Goal: Navigation & Orientation: Find specific page/section

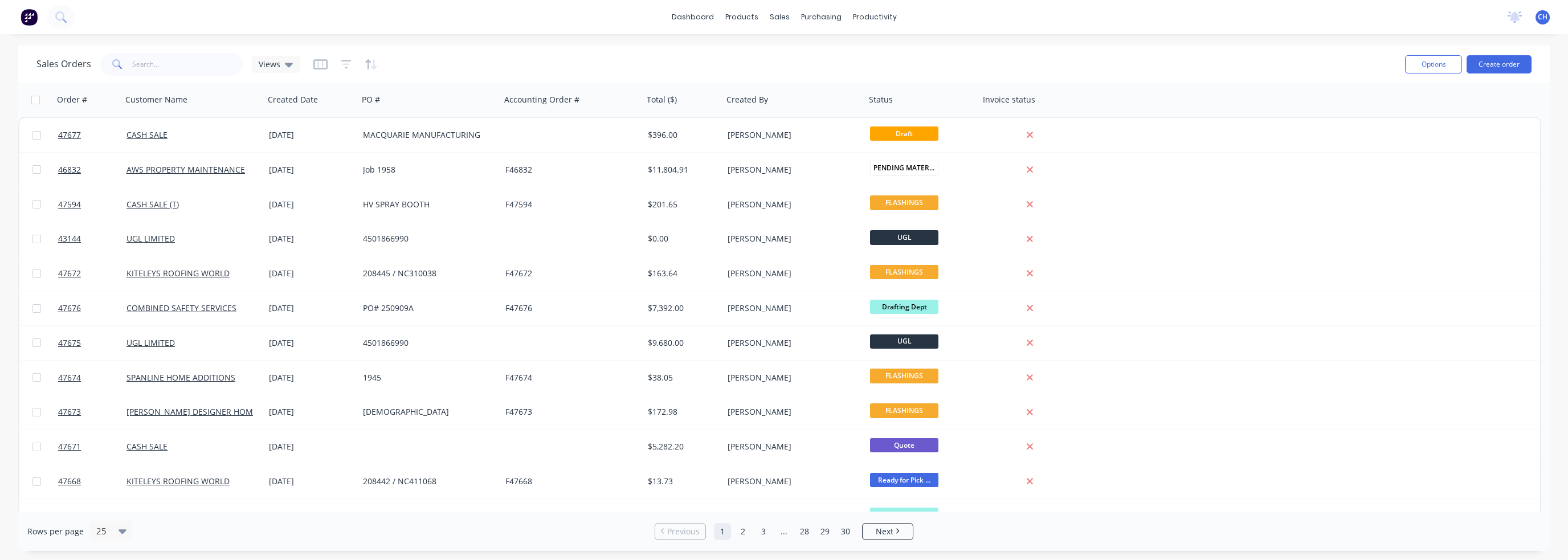
click at [157, 24] on div "dashboard products sales purchasing productivity dashboard products Product Cat…" at bounding box center [784, 17] width 1568 height 34
click at [82, 17] on div "dashboard products sales purchasing productivity dashboard products Product Cat…" at bounding box center [784, 17] width 1568 height 34
click at [68, 17] on button at bounding box center [61, 17] width 29 height 23
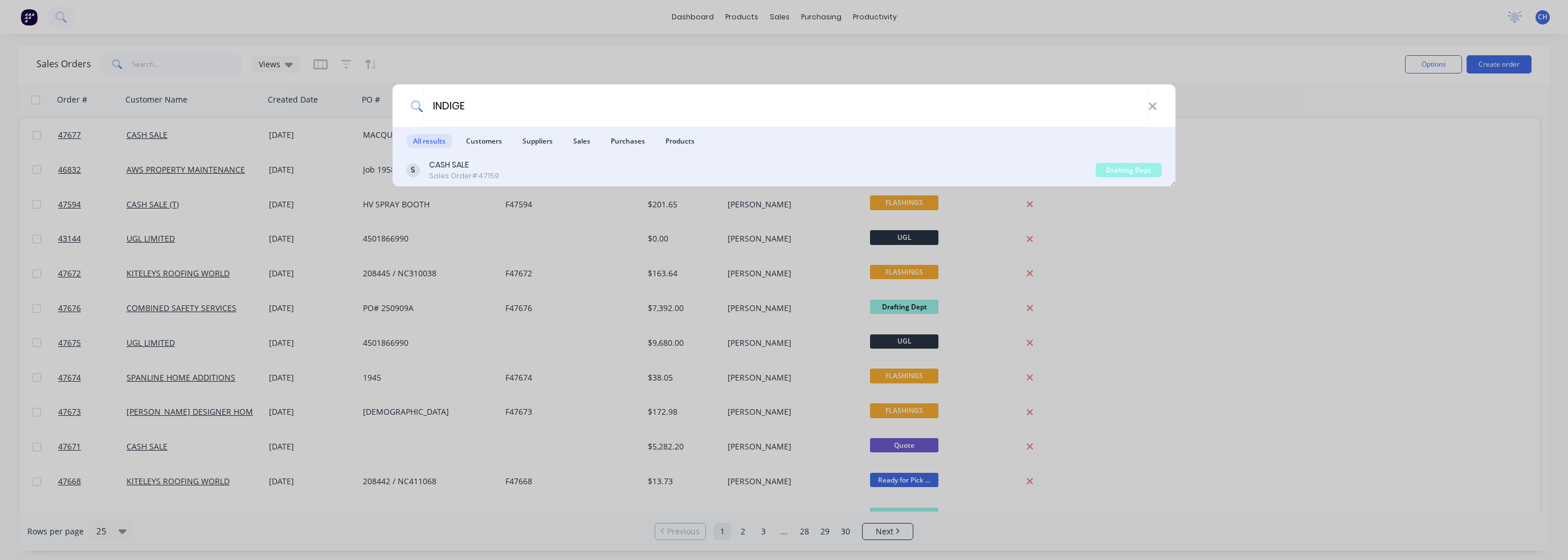
type input "INDIGE"
click at [1153, 172] on div "Drafting Dept" at bounding box center [1129, 170] width 66 height 14
click at [1126, 167] on div "Drafting Dept" at bounding box center [1129, 170] width 66 height 14
click at [445, 164] on div "CASH SALE" at bounding box center [464, 165] width 70 height 12
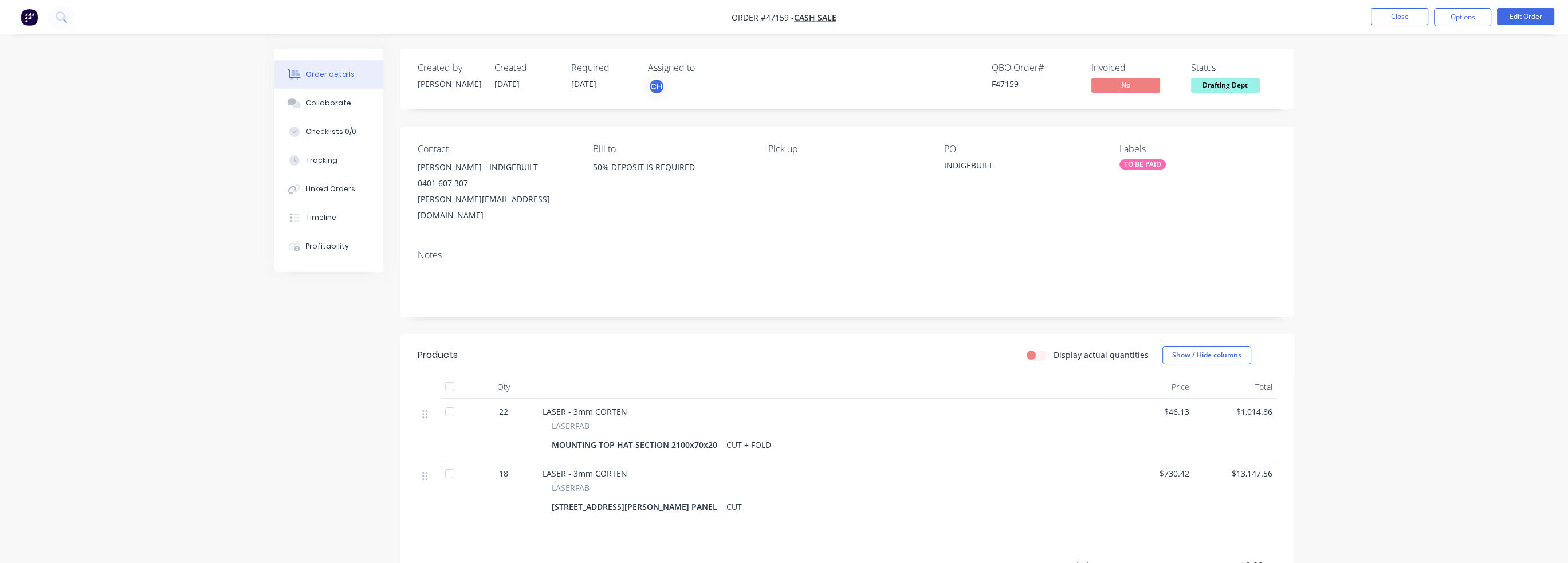
click at [1233, 91] on span "Drafting Dept" at bounding box center [1226, 85] width 69 height 14
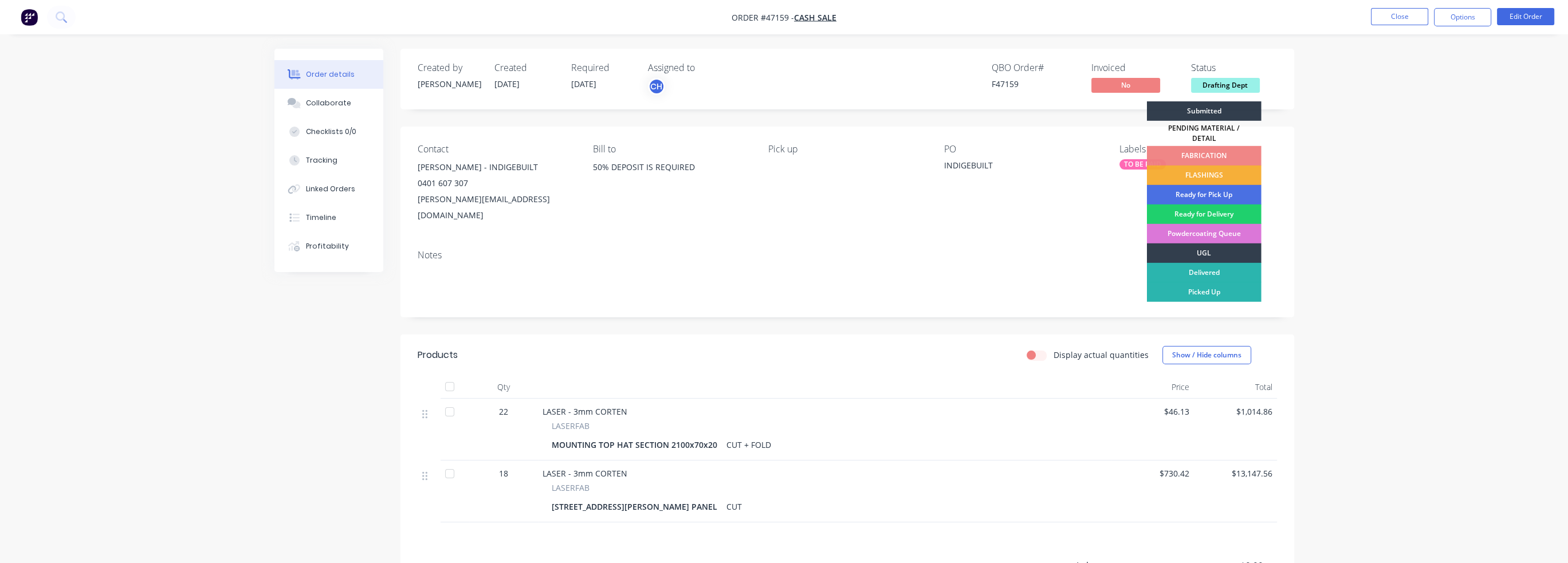
click at [1236, 87] on span "Drafting Dept" at bounding box center [1226, 85] width 69 height 14
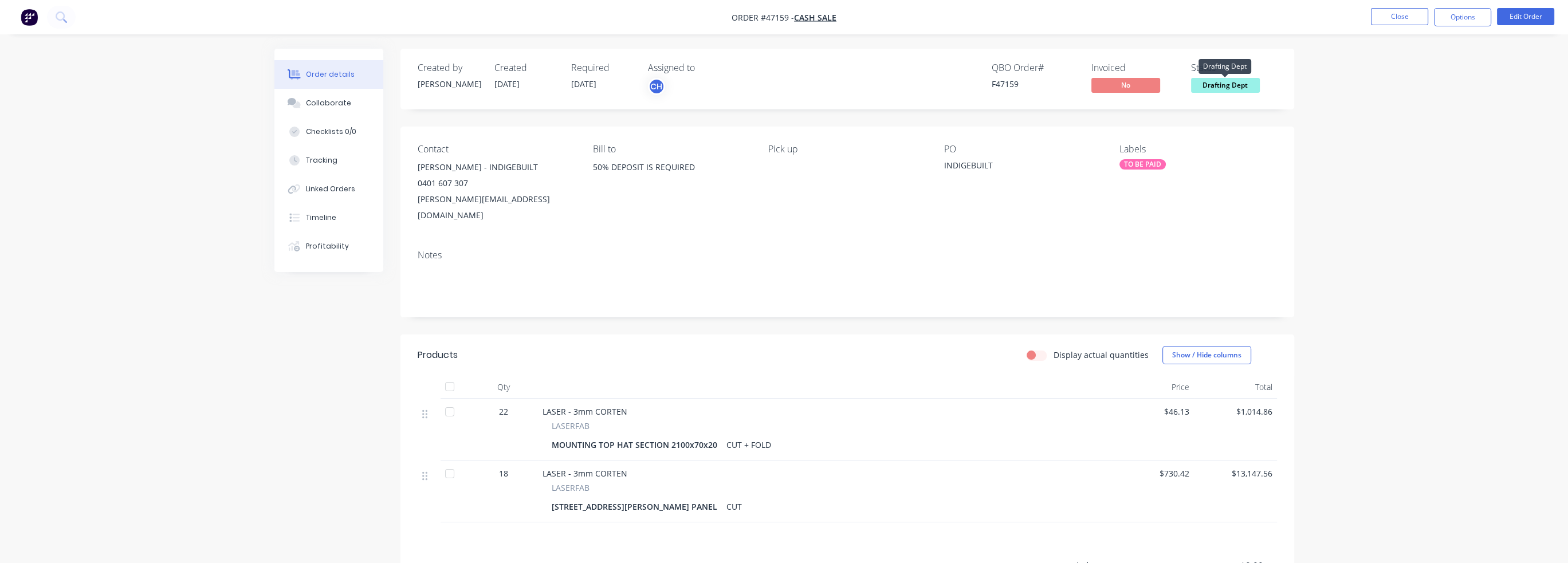
click at [1237, 87] on span "Drafting Dept" at bounding box center [1226, 85] width 69 height 14
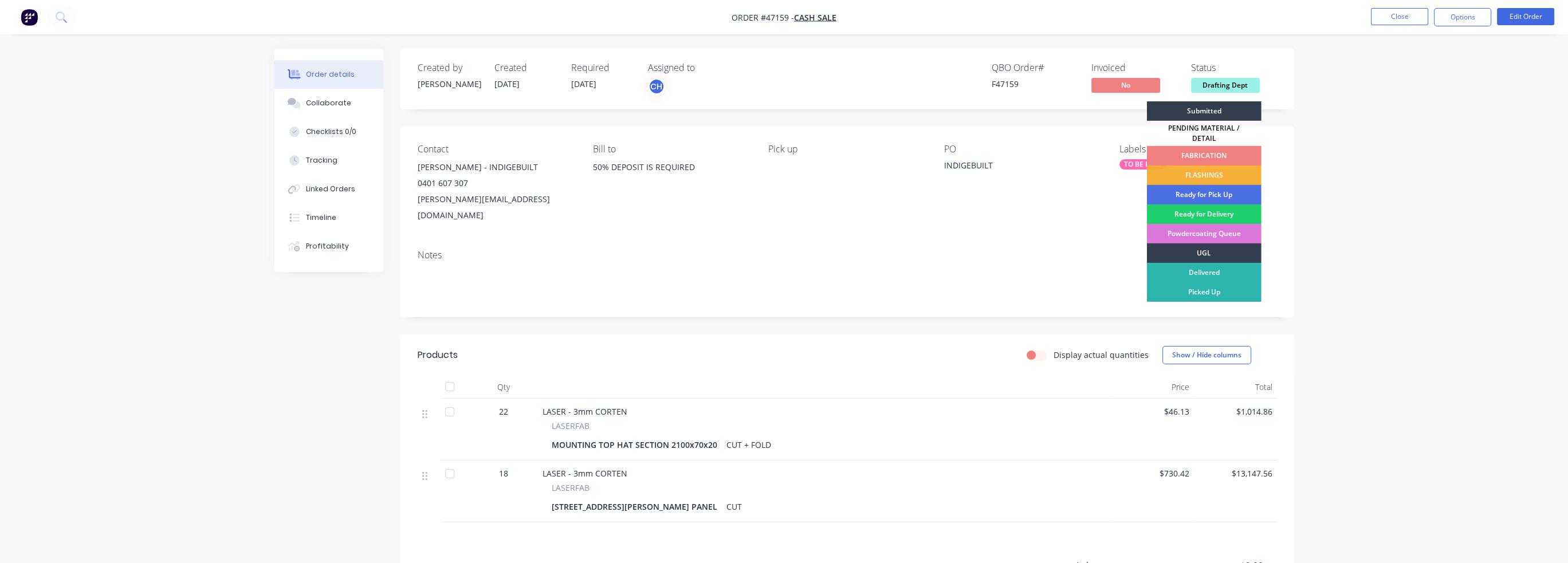
click at [1213, 146] on div "FABRICATION" at bounding box center [1204, 156] width 114 height 20
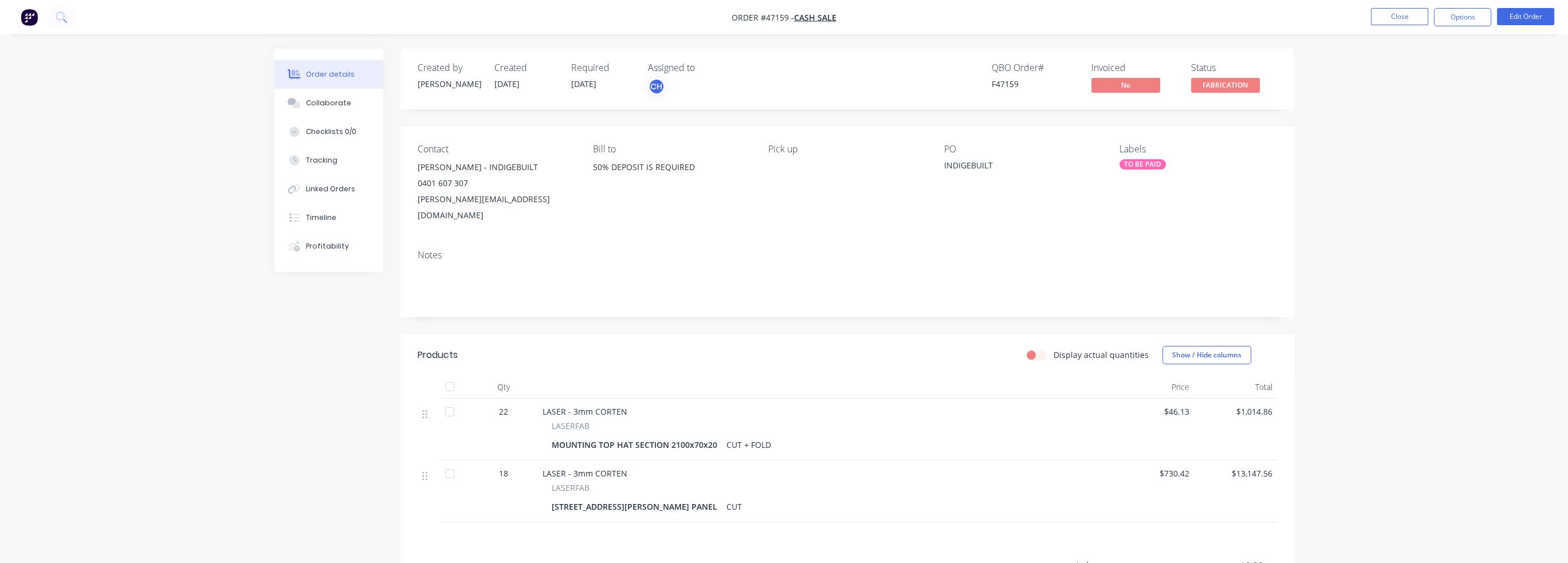
click at [1341, 150] on div "Order details Collaborate Checklists 0/0 Tracking Linked Orders Timeline Profit…" at bounding box center [784, 350] width 1568 height 701
click at [1151, 163] on div "TO BE PAID" at bounding box center [1142, 165] width 47 height 11
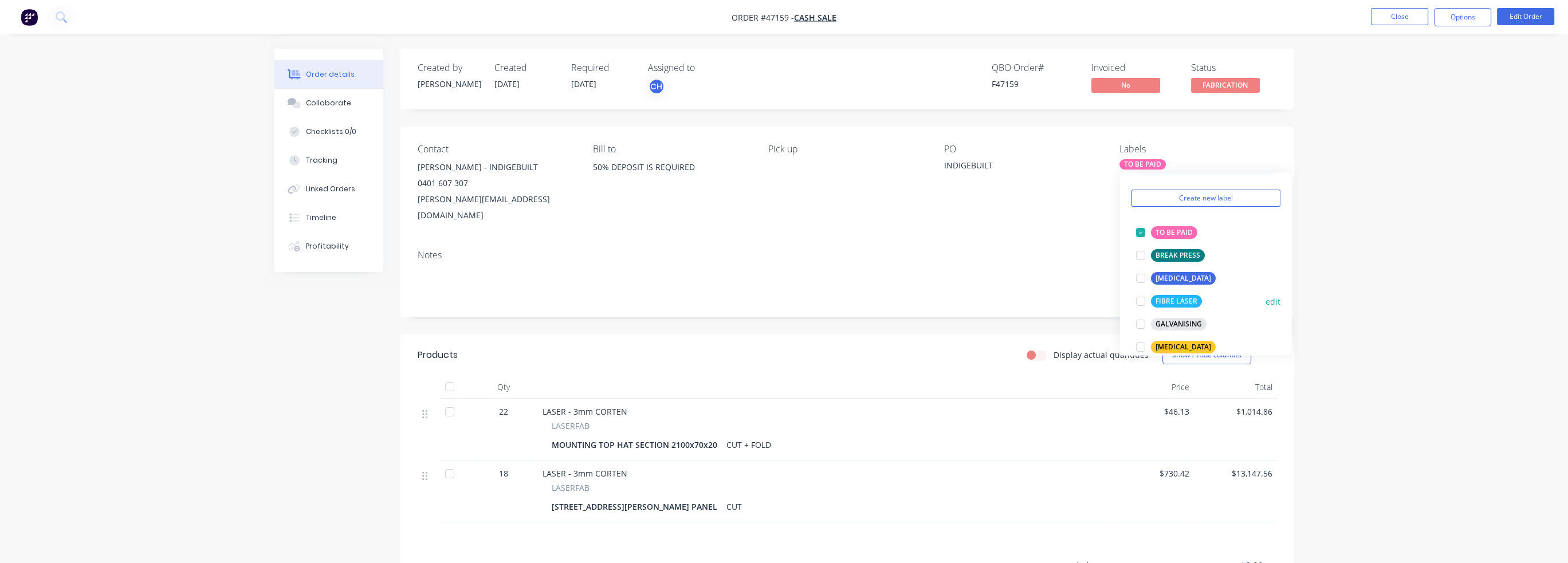
scroll to position [57, 0]
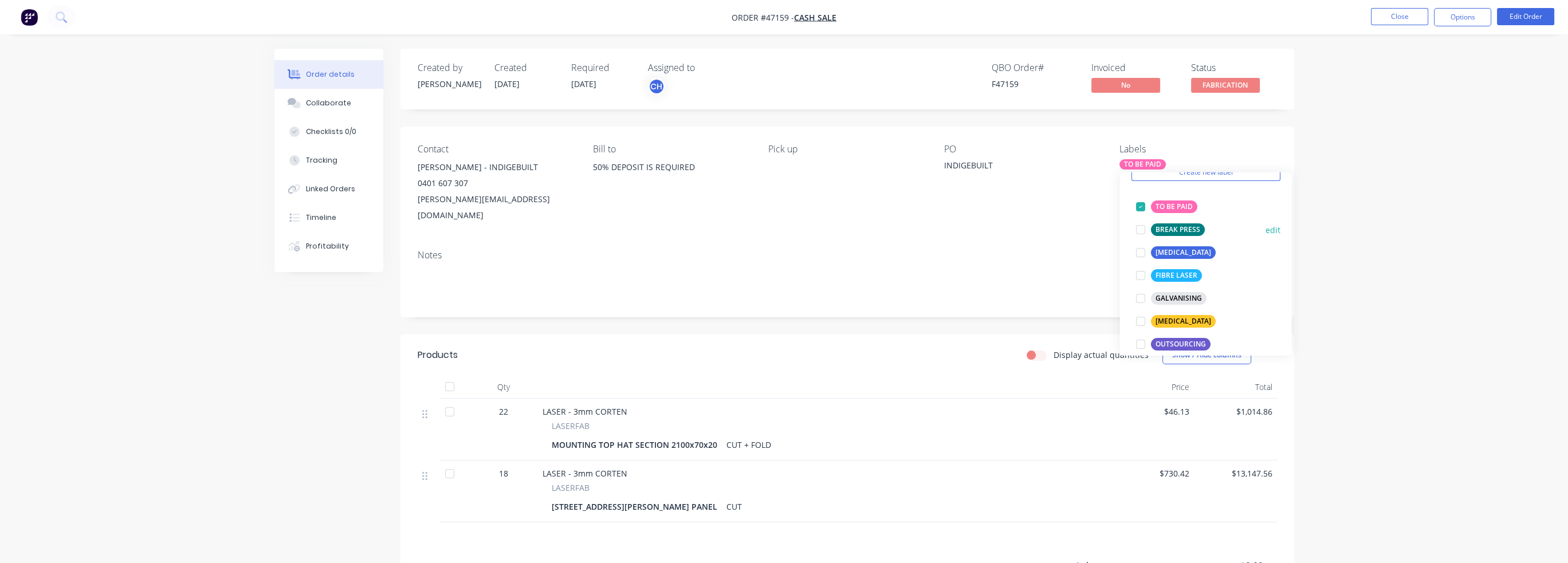
click at [1143, 231] on div at bounding box center [1140, 230] width 23 height 23
click at [1142, 253] on div at bounding box center [1140, 253] width 23 height 23
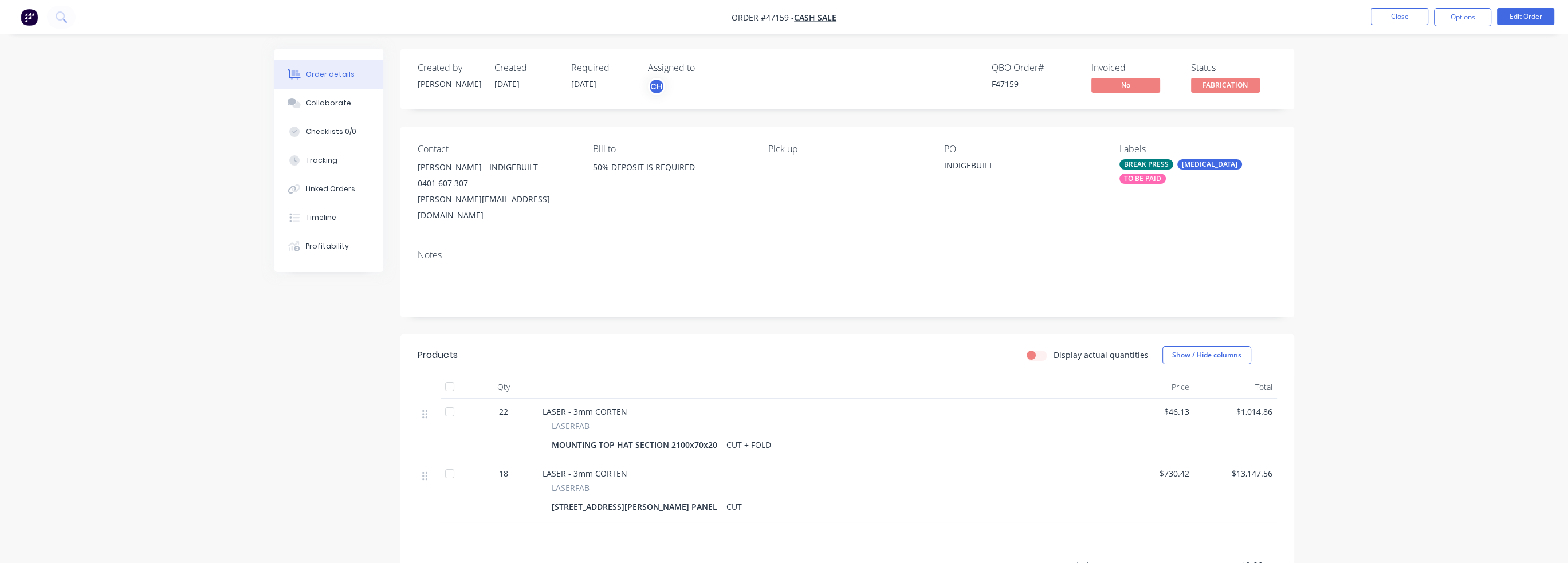
click at [1358, 254] on div "Order details Collaborate Checklists 0/0 Tracking Linked Orders Timeline Profit…" at bounding box center [784, 350] width 1568 height 701
click at [1166, 174] on div "TO BE PAID" at bounding box center [1142, 179] width 47 height 11
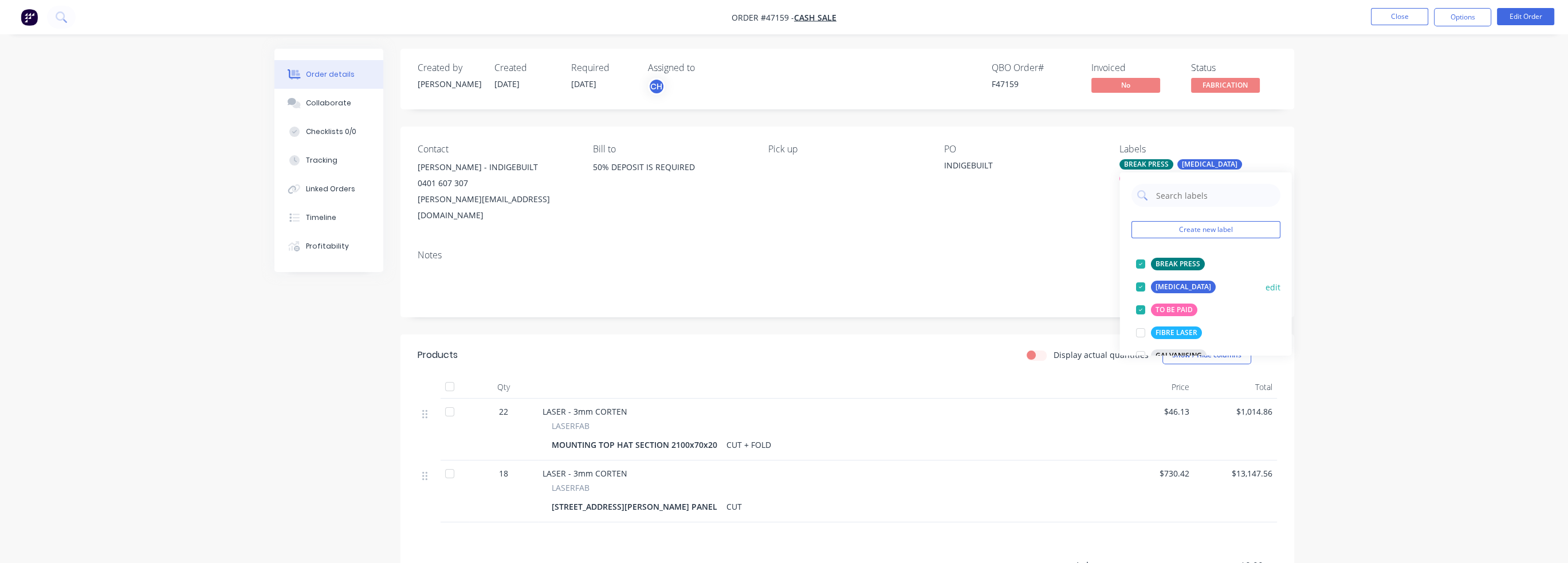
click at [1142, 287] on div at bounding box center [1140, 287] width 23 height 23
click at [1140, 329] on div at bounding box center [1140, 333] width 23 height 23
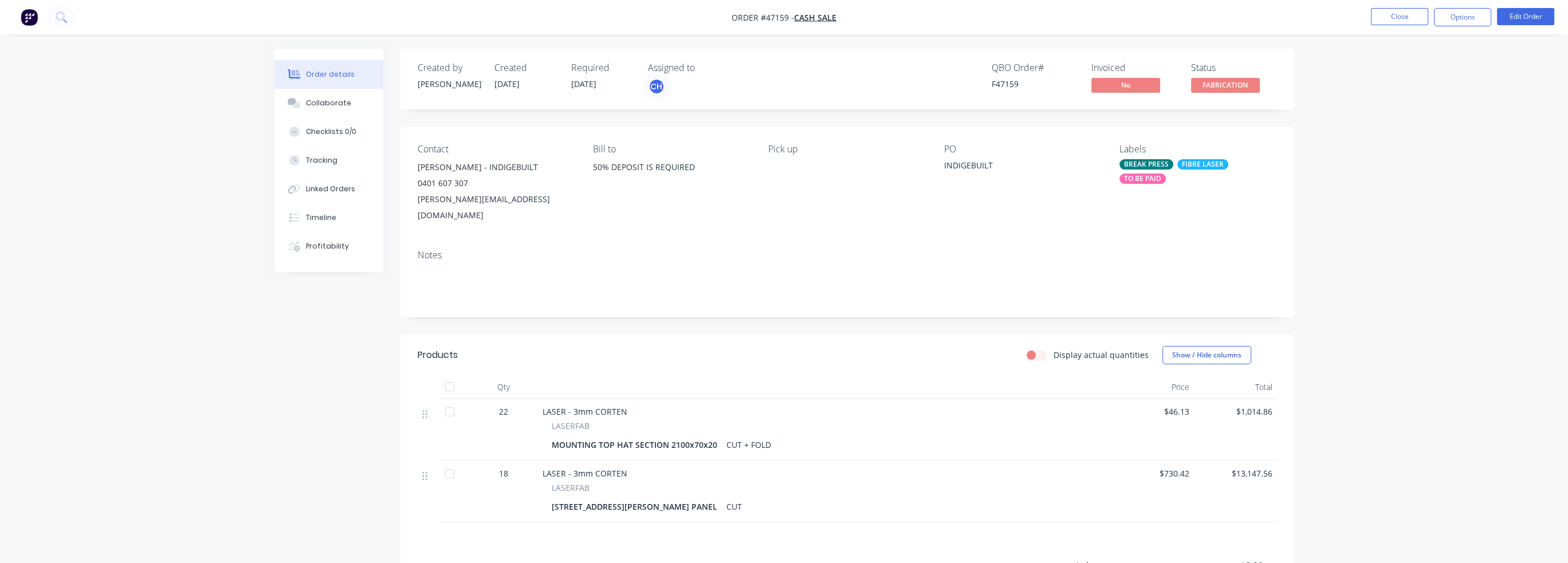
click at [1380, 254] on div "Order details Collaborate Checklists 0/0 Tracking Linked Orders Timeline Profit…" at bounding box center [784, 350] width 1568 height 701
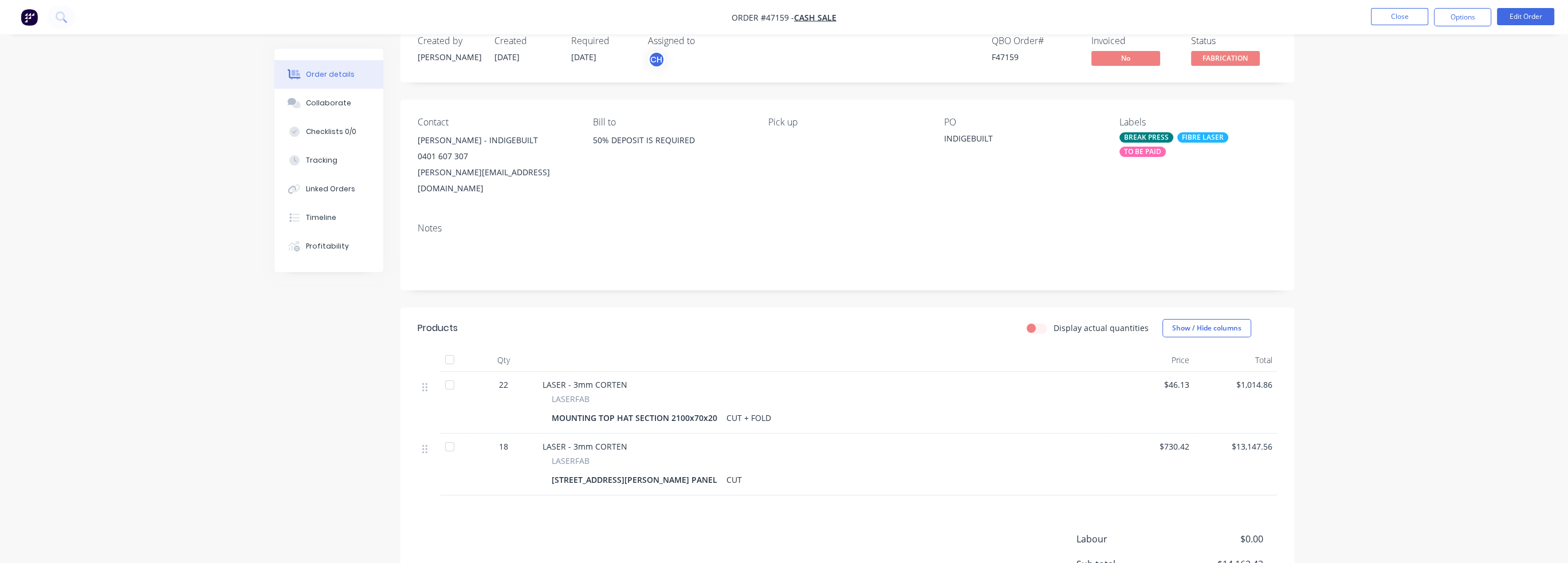
scroll to position [0, 0]
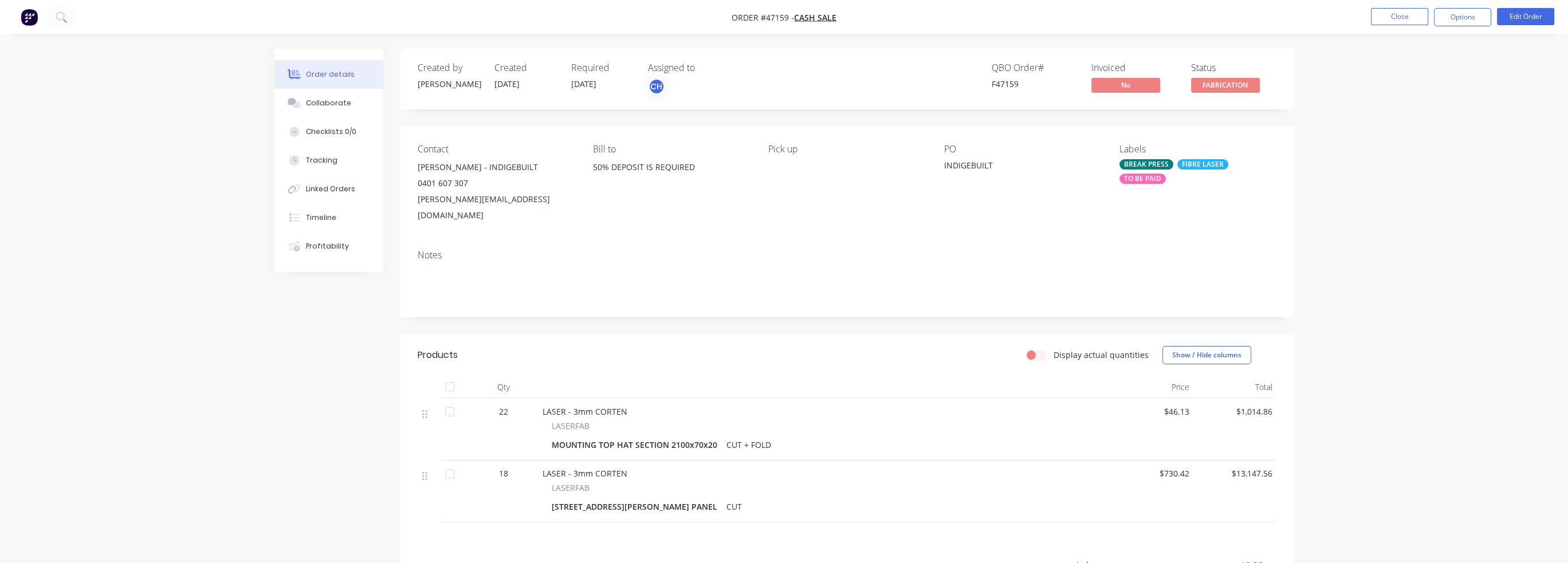
click at [1389, 164] on div "Order details Collaborate Checklists 0/0 Tracking Linked Orders Timeline Profit…" at bounding box center [784, 350] width 1568 height 701
click at [128, 136] on div "Order details Collaborate Checklists 0/0 Tracking Linked Orders Timeline Profit…" at bounding box center [784, 350] width 1568 height 701
click at [336, 107] on div "Collaborate" at bounding box center [328, 103] width 45 height 11
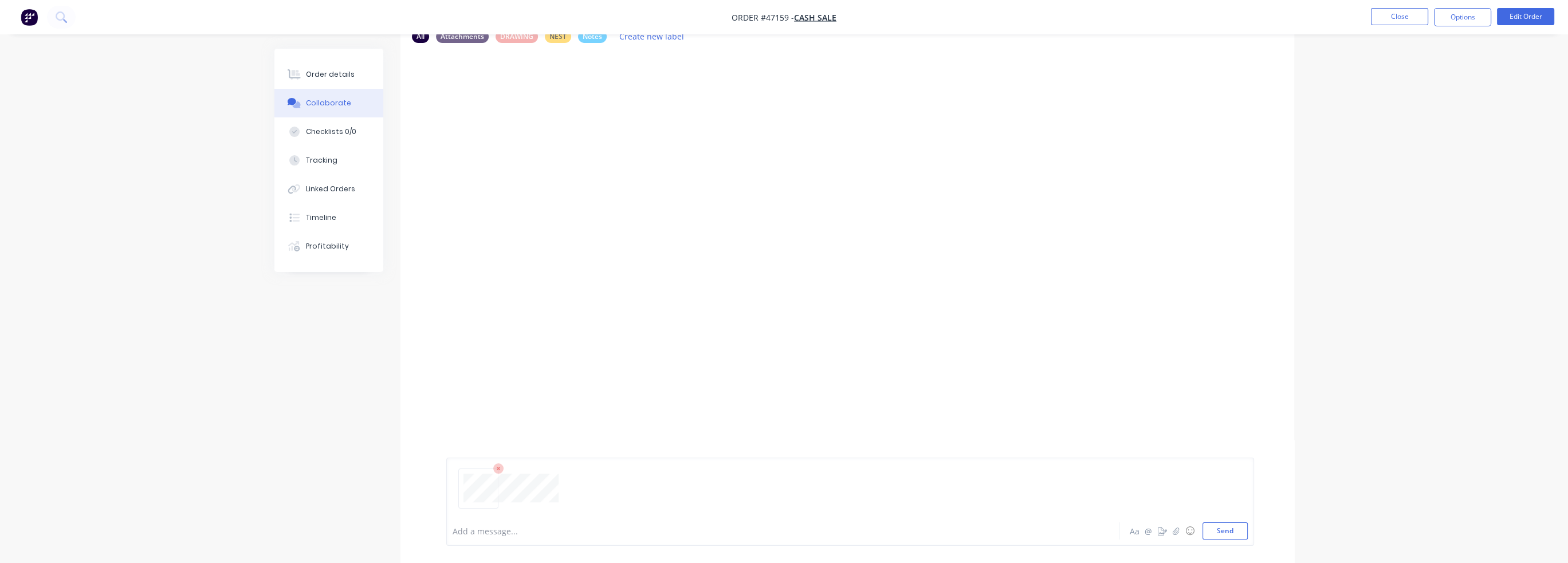
scroll to position [76, 0]
click at [596, 510] on div at bounding box center [850, 493] width 795 height 59
click at [522, 532] on div at bounding box center [750, 532] width 596 height 12
click at [1227, 531] on button "Send" at bounding box center [1225, 531] width 45 height 18
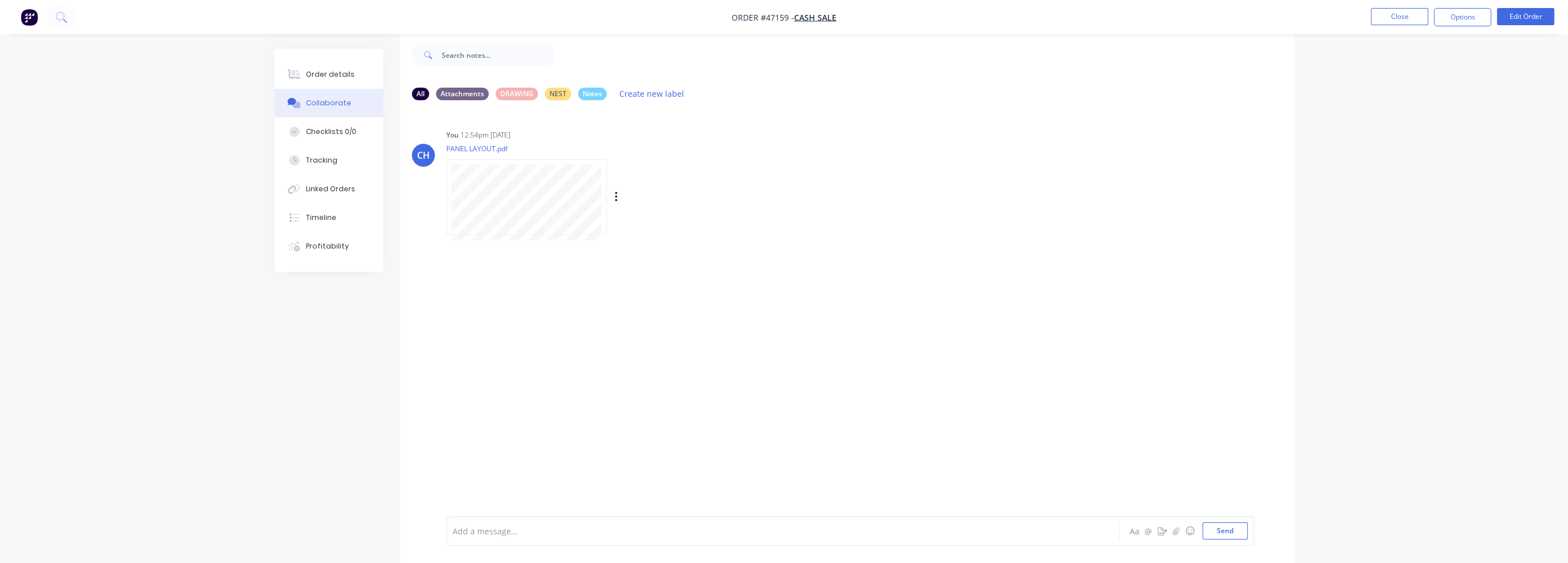
click at [614, 190] on div "Labels Download Delete" at bounding box center [676, 198] width 129 height 17
click at [615, 192] on icon "button" at bounding box center [615, 198] width 2 height 11
click at [616, 195] on icon "button" at bounding box center [616, 197] width 4 height 13
click at [650, 201] on button "Labels" at bounding box center [691, 202] width 129 height 26
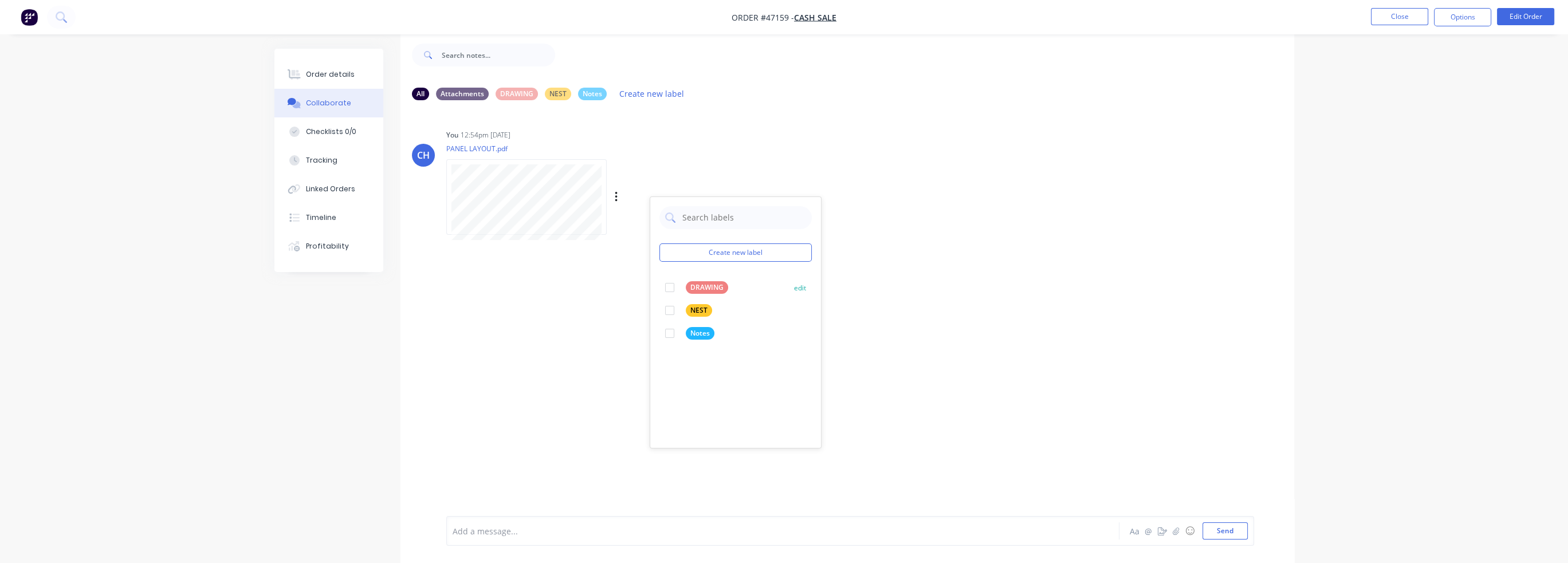
click at [676, 288] on div at bounding box center [670, 288] width 23 height 23
click at [906, 282] on div "CH You 12:54pm [DATE] PANEL LAYOUT.pdf Labels Download Delete" at bounding box center [847, 304] width 894 height 391
click at [511, 95] on div "DRAWING" at bounding box center [517, 93] width 43 height 13
click at [547, 95] on div "NEST" at bounding box center [557, 93] width 27 height 13
click at [469, 94] on div "Attachments" at bounding box center [462, 93] width 53 height 13
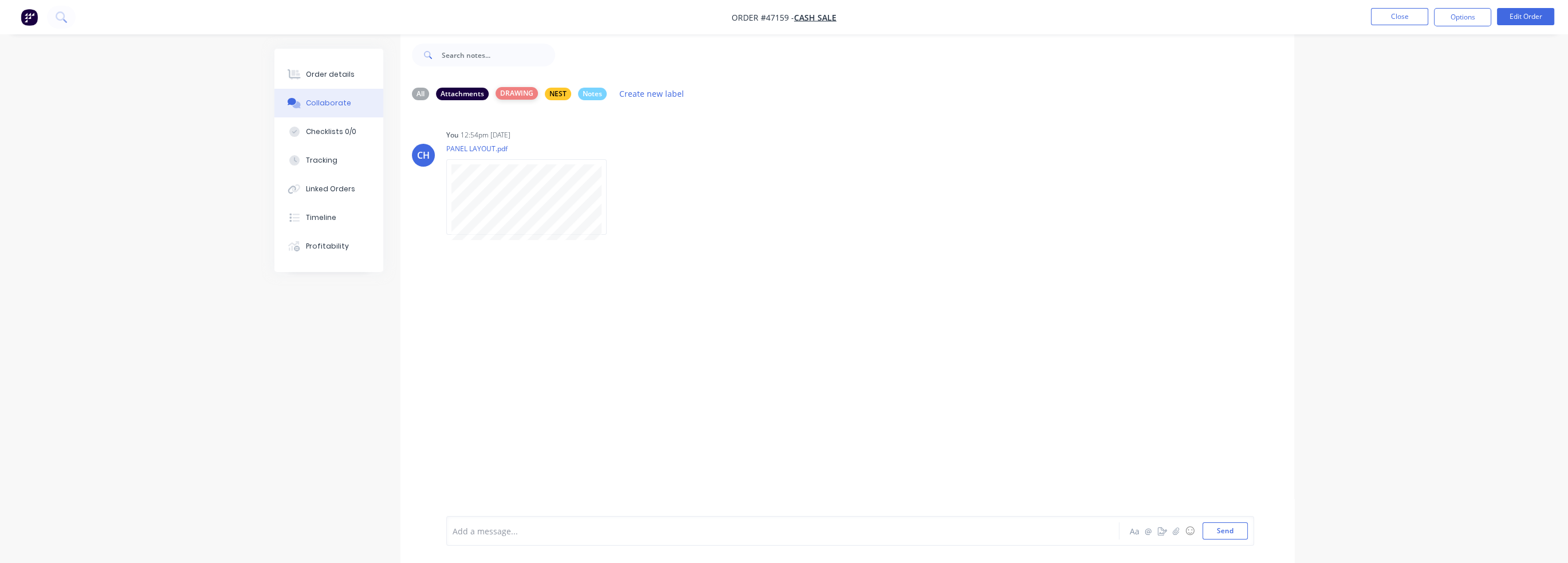
click at [537, 95] on div "All Attachments DRAWING NEST Notes Create new label" at bounding box center [847, 94] width 871 height 15
click at [561, 95] on div "NEST" at bounding box center [557, 93] width 27 height 13
click at [461, 93] on div "Attachments" at bounding box center [462, 93] width 53 height 13
click at [413, 93] on div "All" at bounding box center [420, 93] width 18 height 13
click at [586, 127] on div "You 12:54pm [DATE] PANEL LAYOUT.pdf Labels Download Delete" at bounding box center [625, 178] width 358 height 103
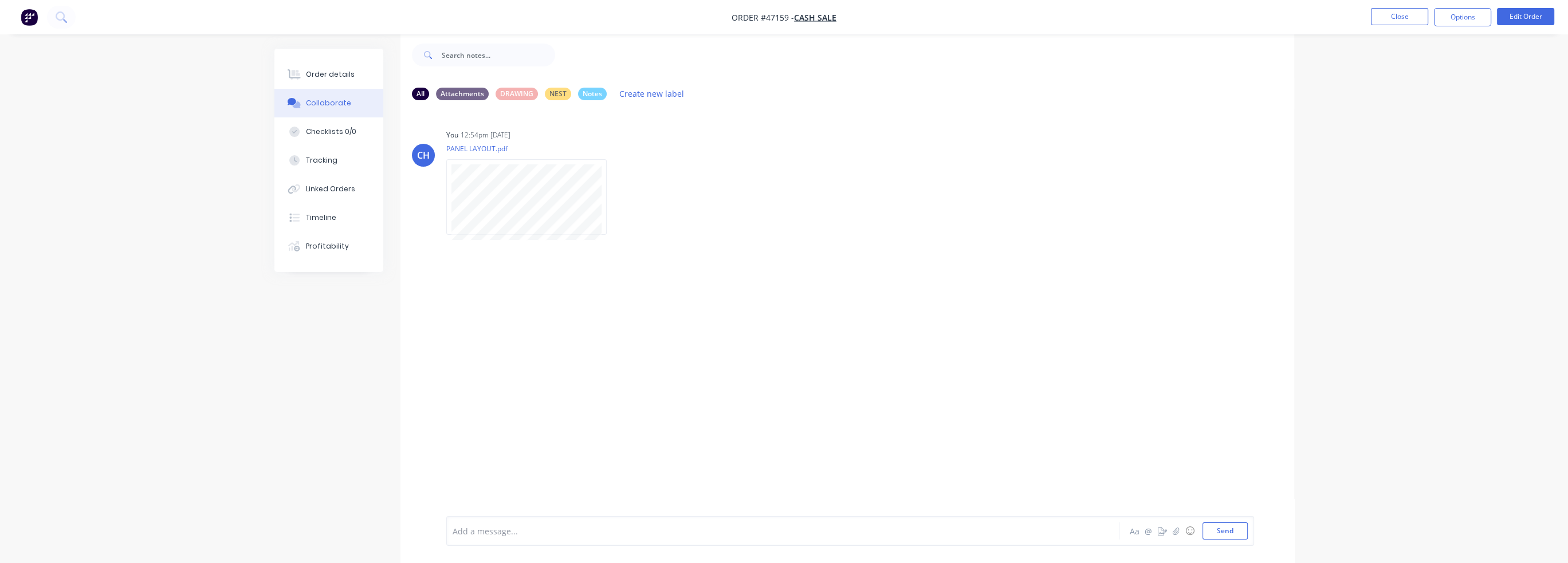
click at [619, 189] on div "Labels Download Delete" at bounding box center [532, 197] width 172 height 86
click at [0, 0] on icon "button" at bounding box center [0, 0] width 0 height 0
click at [0, 0] on button "Labels" at bounding box center [0, 0] width 0 height 0
click at [915, 201] on div "CH You 12:54pm [DATE] PANEL LAYOUT.pdf Labels Download Delete Create new label …" at bounding box center [847, 178] width 894 height 103
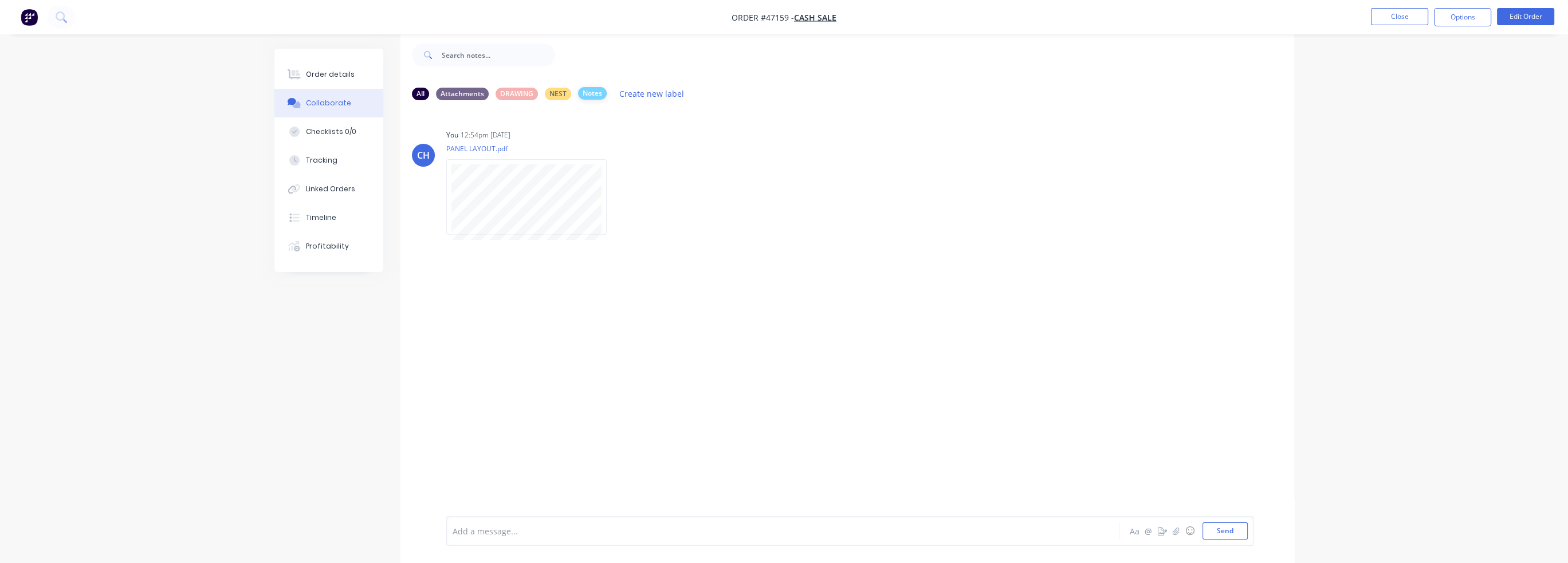
click at [583, 93] on div "Notes" at bounding box center [593, 93] width 29 height 13
click at [558, 95] on div "NEST" at bounding box center [557, 93] width 27 height 13
click at [518, 95] on div "DRAWING" at bounding box center [517, 93] width 43 height 13
click at [327, 72] on div "Order details" at bounding box center [330, 75] width 49 height 11
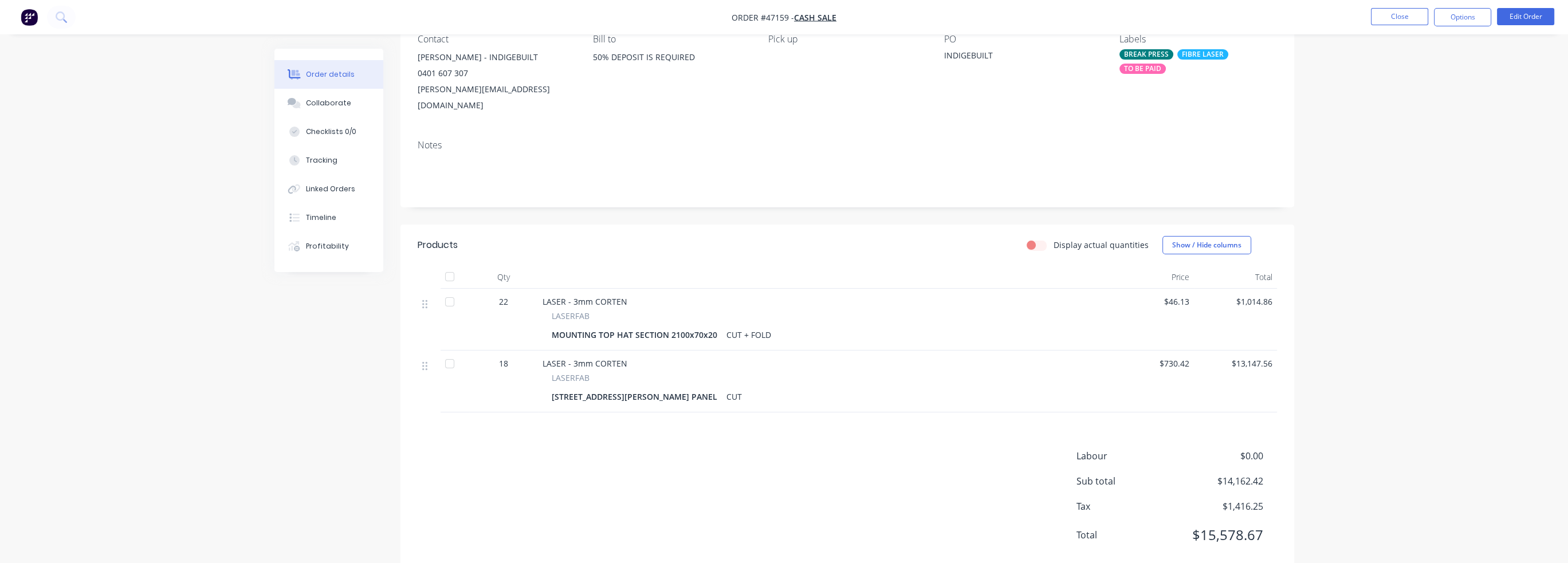
scroll to position [134, 0]
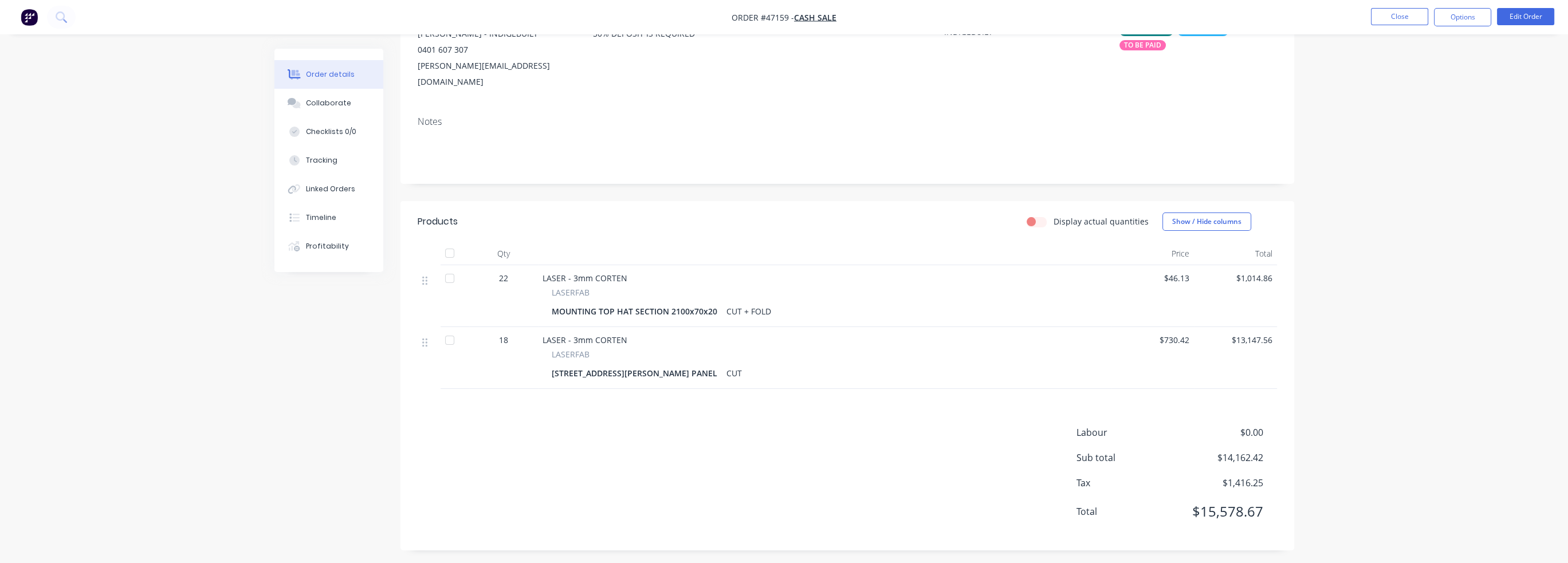
click at [303, 432] on div "Created by [PERSON_NAME] Created [DATE] Required [DATE] Assigned to CH QBO Orde…" at bounding box center [784, 242] width 1020 height 653
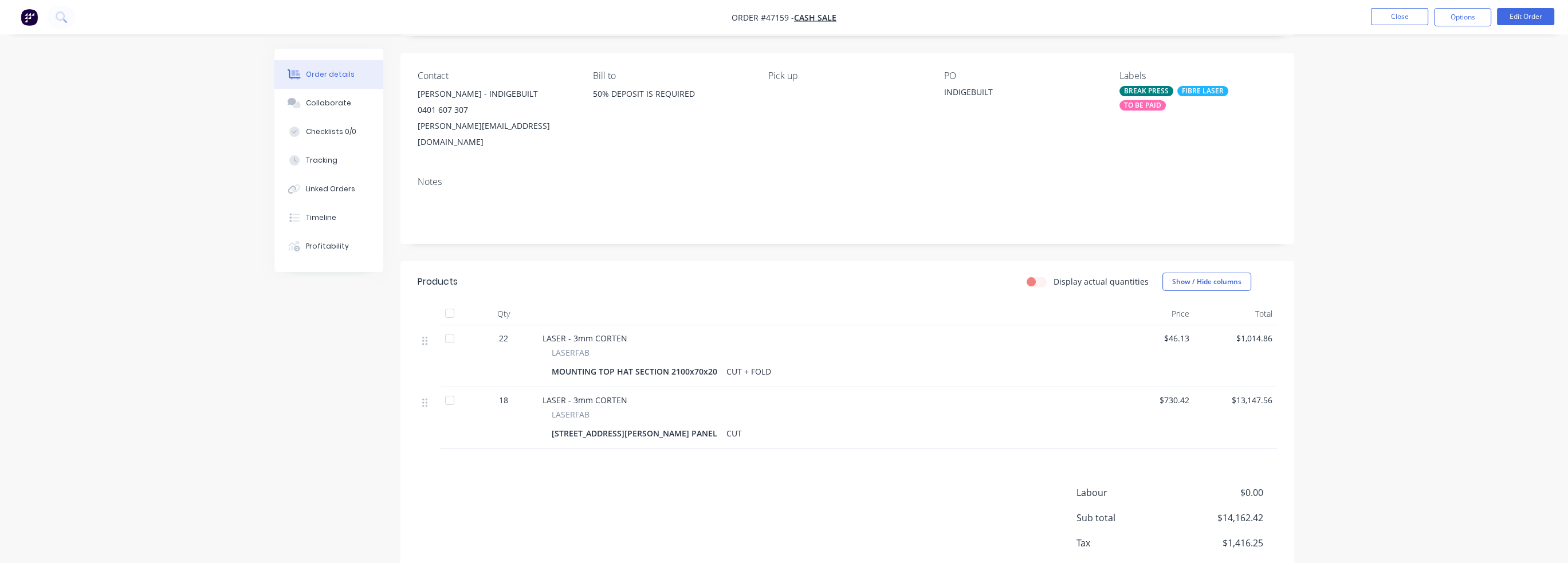
scroll to position [0, 0]
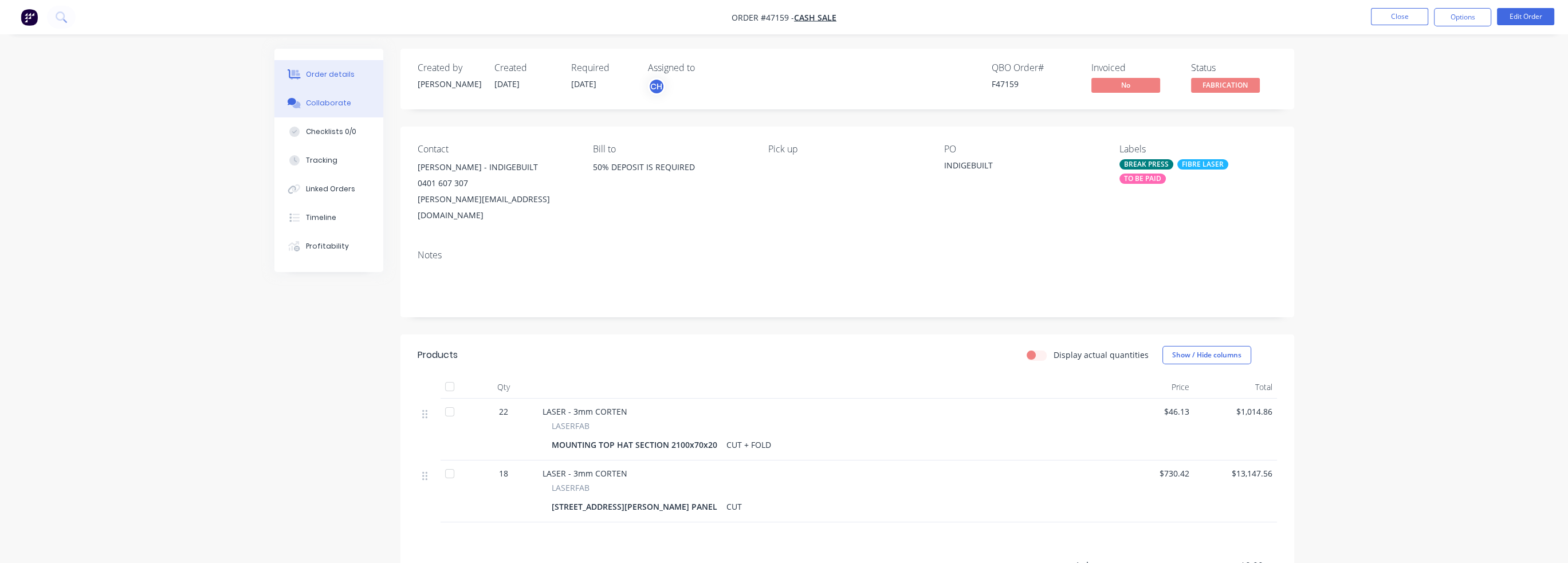
click at [338, 94] on button "Collaborate" at bounding box center [329, 103] width 109 height 29
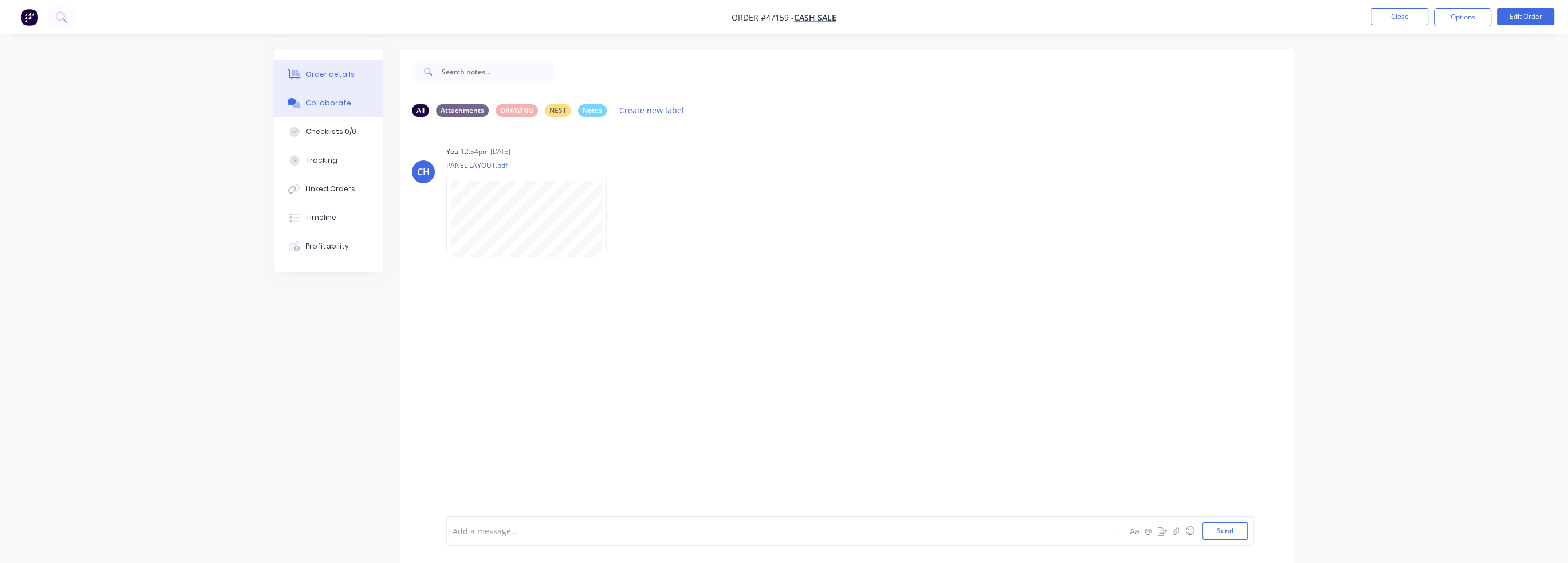
click at [327, 81] on button "Order details" at bounding box center [329, 75] width 109 height 29
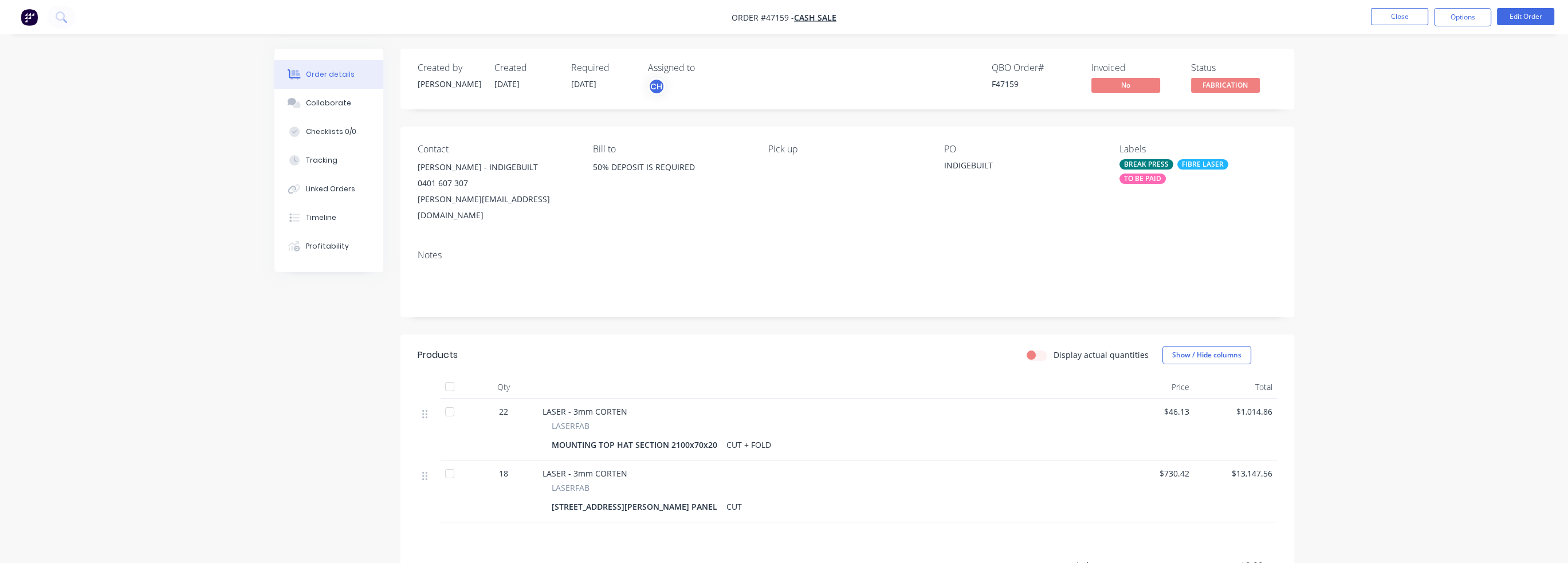
click at [1431, 195] on div "Order details Collaborate Checklists 0/0 Tracking Linked Orders Timeline Profit…" at bounding box center [784, 350] width 1568 height 701
click at [1457, 21] on button "Options" at bounding box center [1462, 18] width 57 height 18
click at [1498, 88] on div "Order details Collaborate Checklists 0/0 Tracking Linked Orders Timeline Profit…" at bounding box center [784, 350] width 1568 height 701
click at [1404, 15] on button "Close" at bounding box center [1399, 17] width 57 height 18
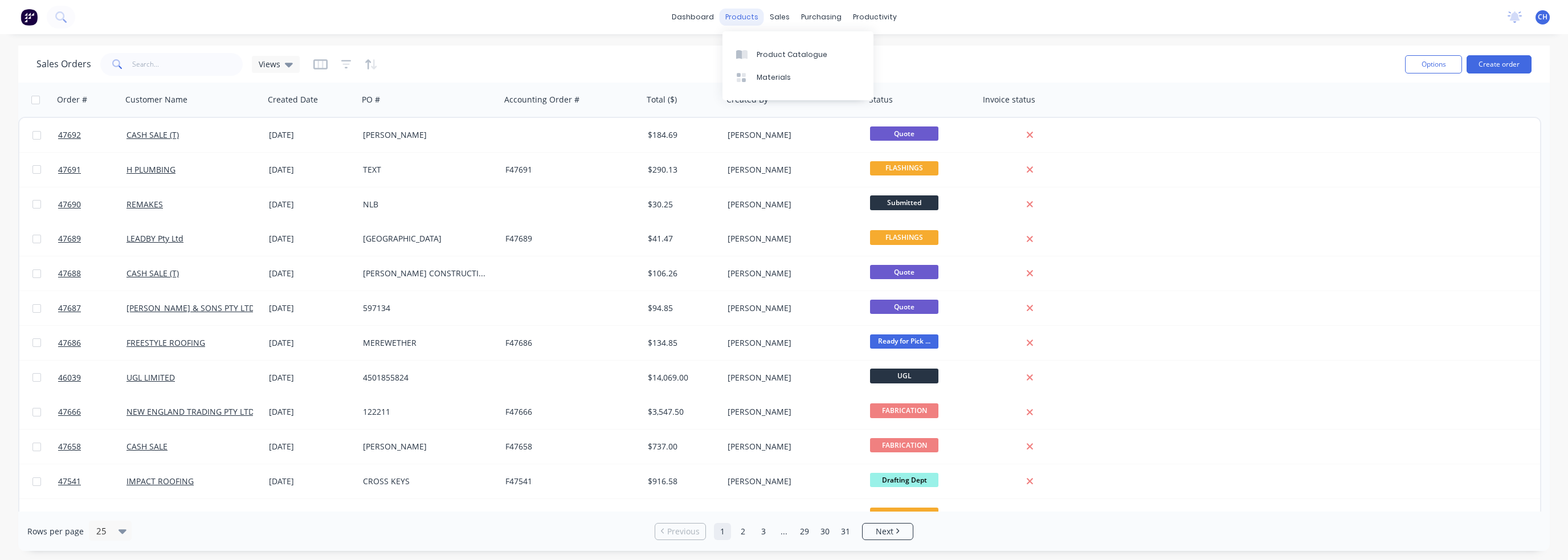
click at [746, 20] on div "products" at bounding box center [742, 17] width 45 height 17
click at [759, 57] on div "Product Catalogue" at bounding box center [792, 55] width 71 height 11
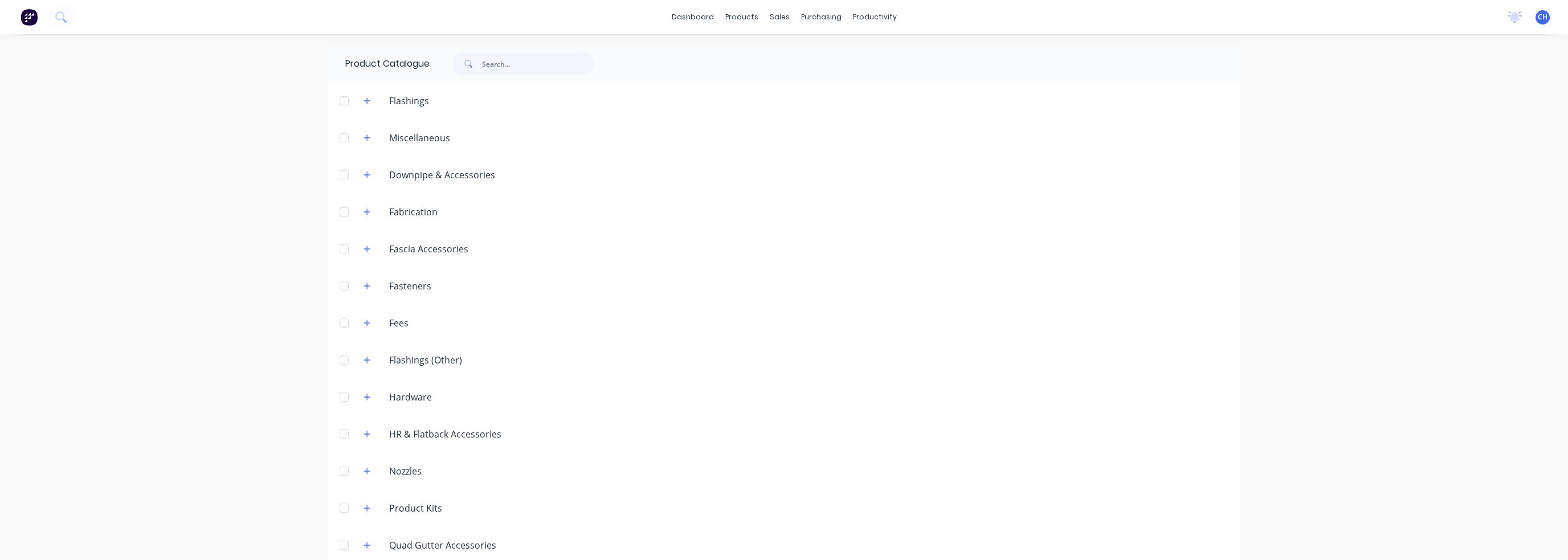
click at [34, 17] on img at bounding box center [29, 17] width 17 height 17
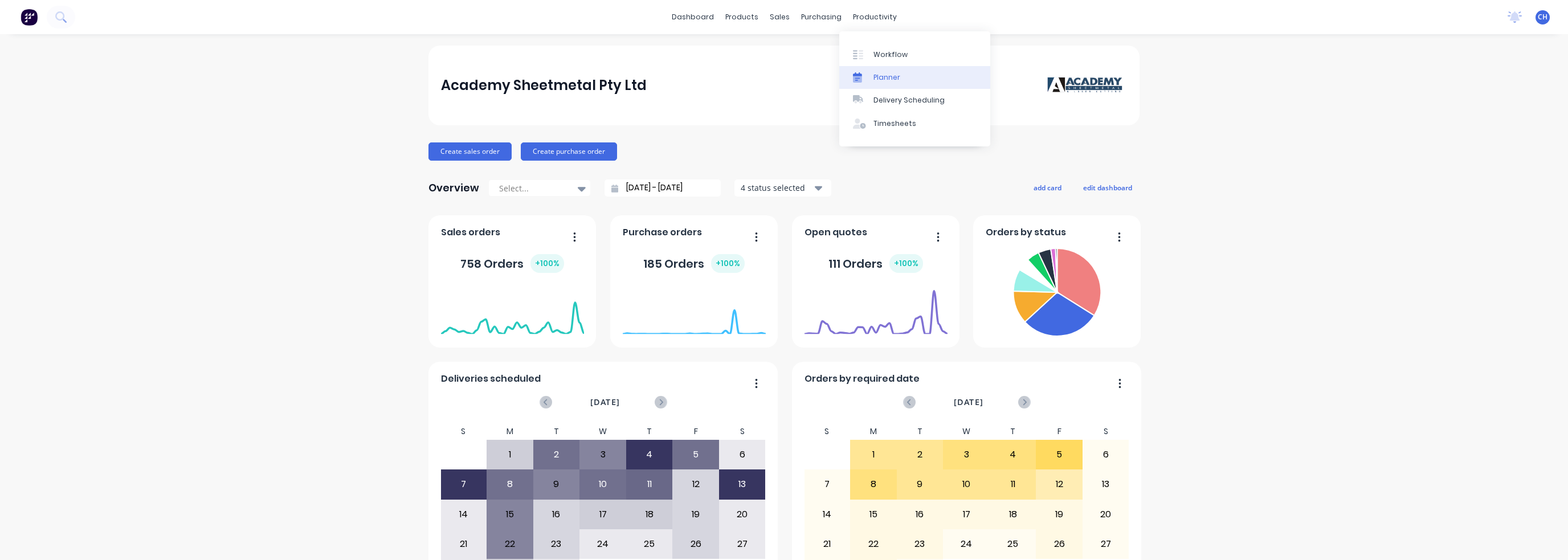
click at [872, 82] on link "Planner" at bounding box center [915, 77] width 151 height 23
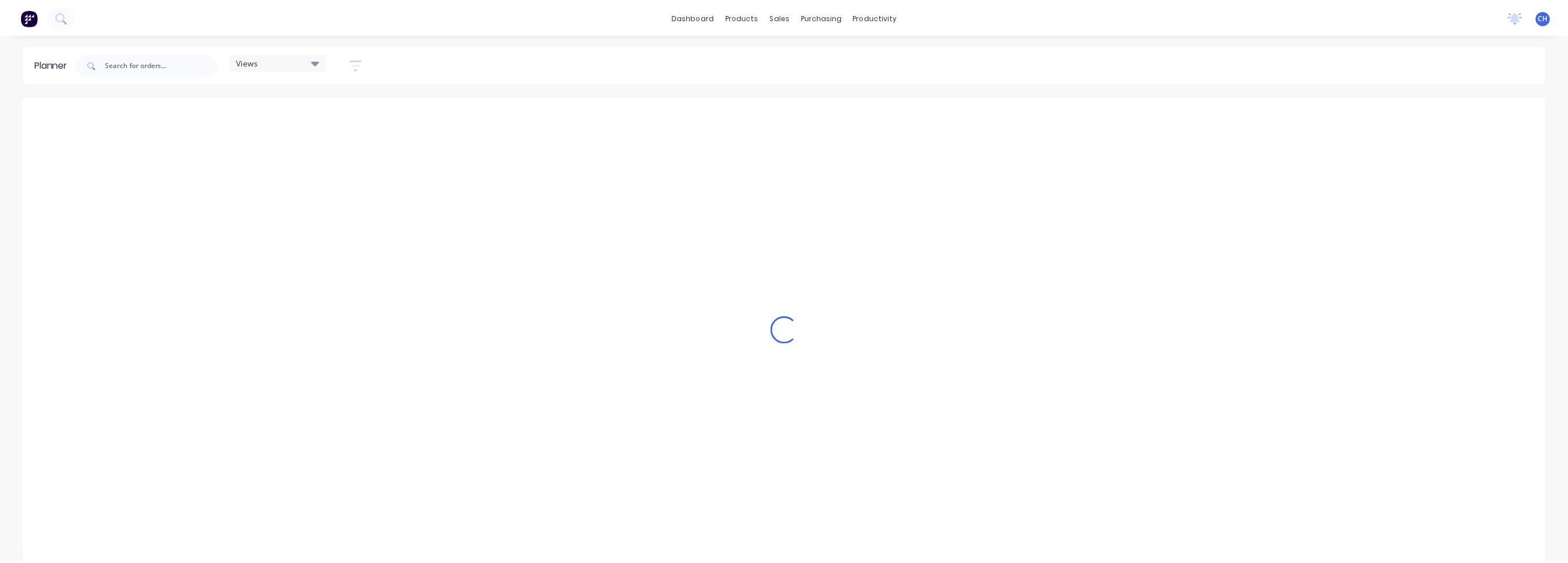
scroll to position [0, 2383]
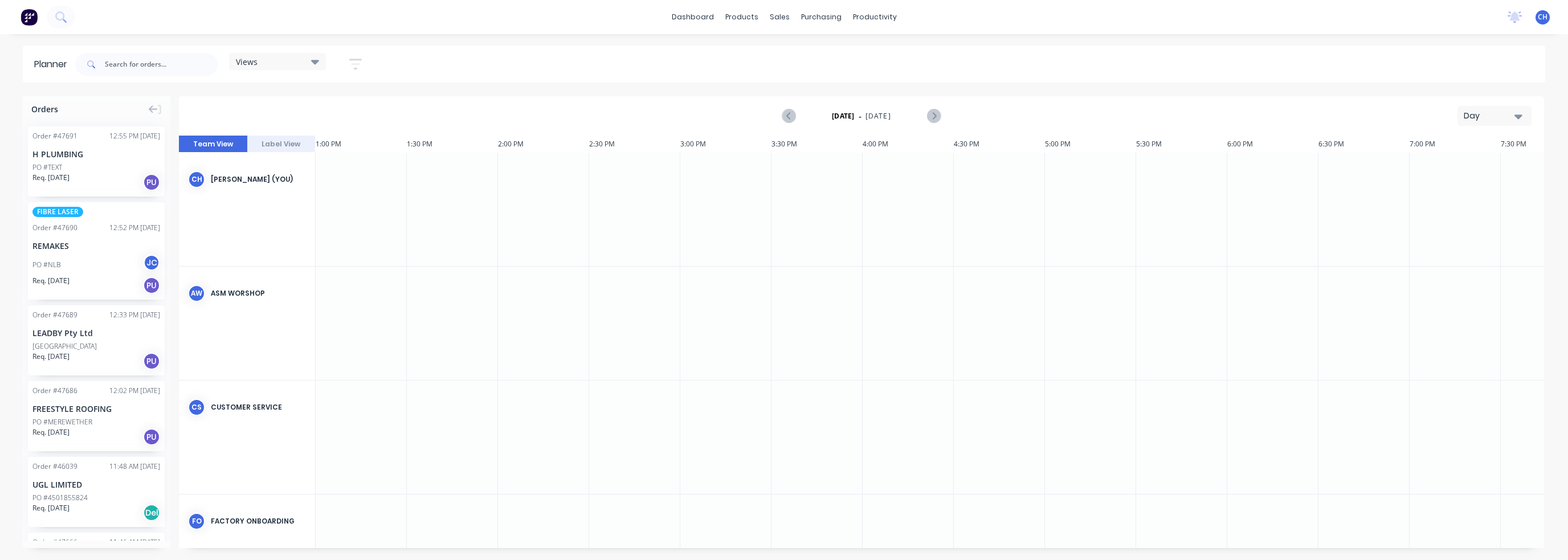
click at [315, 63] on icon at bounding box center [315, 62] width 8 height 5
click at [782, 55] on div "Product Catalogue" at bounding box center [792, 55] width 71 height 11
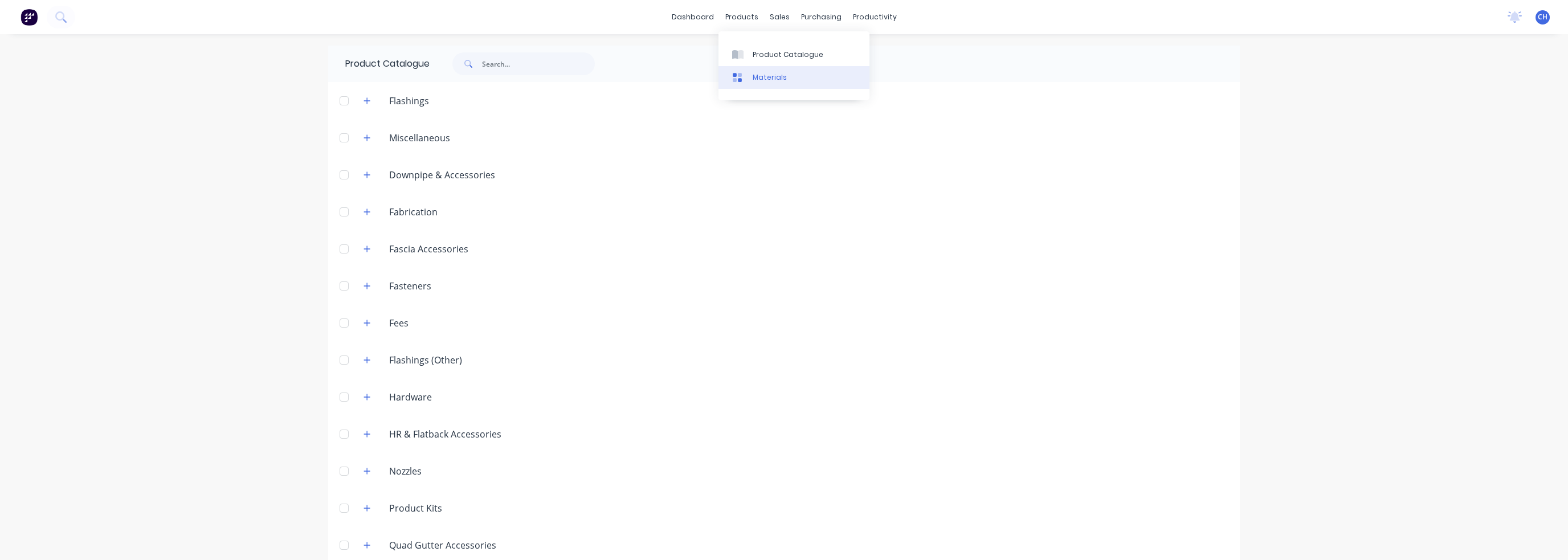
click at [743, 74] on div at bounding box center [740, 77] width 17 height 11
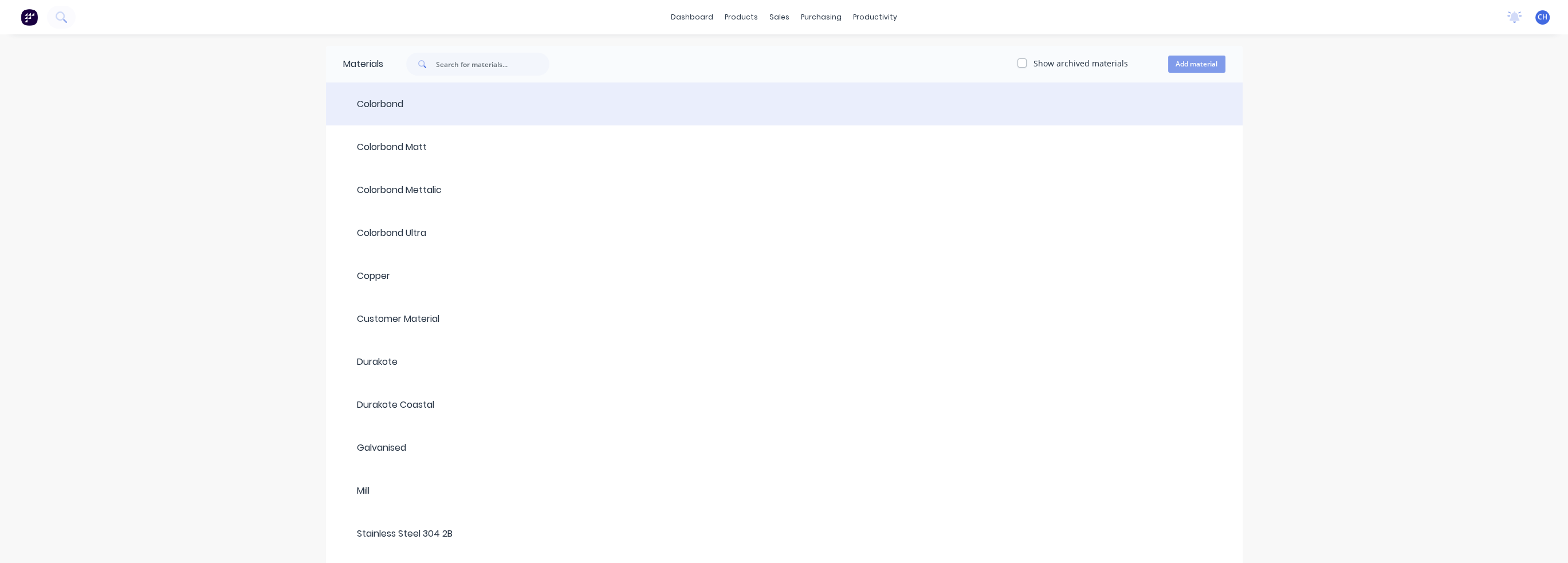
click at [416, 105] on div at bounding box center [815, 105] width 822 height 14
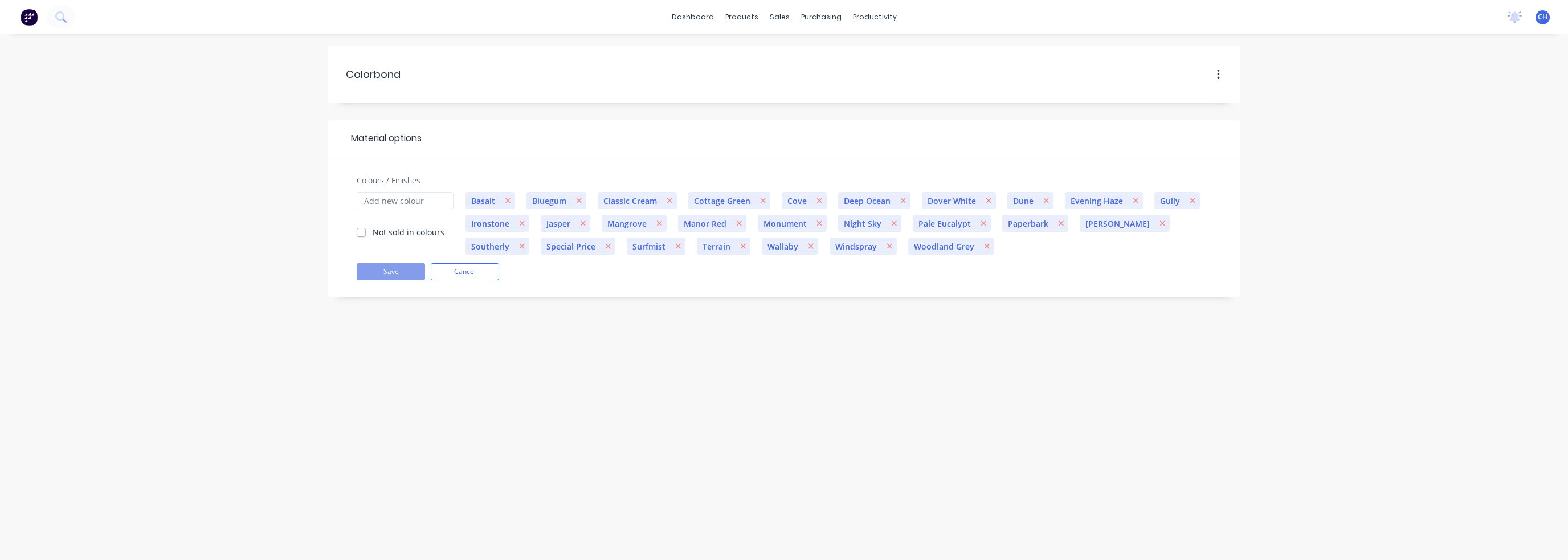
click at [643, 165] on div "Colours / Finishes Not sold in colours Basalt Bluegum Classic Cream Cottage Gre…" at bounding box center [784, 227] width 912 height 140
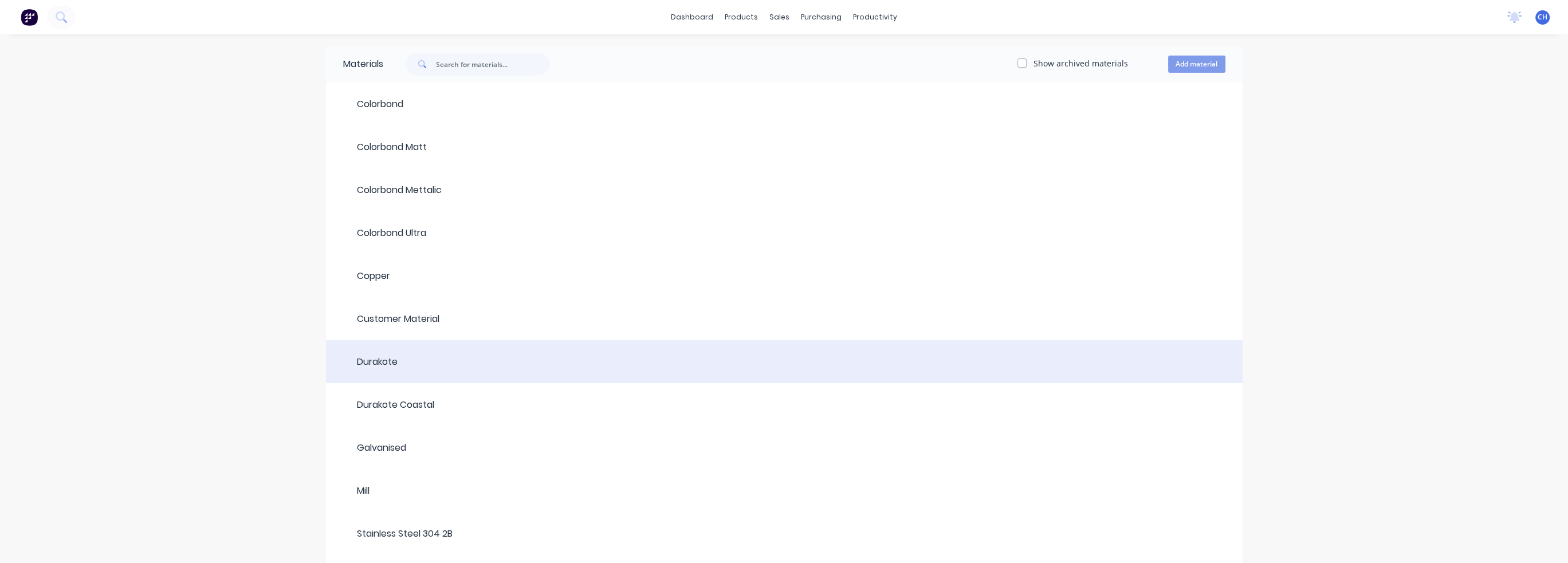
click at [432, 365] on div at bounding box center [811, 362] width 828 height 14
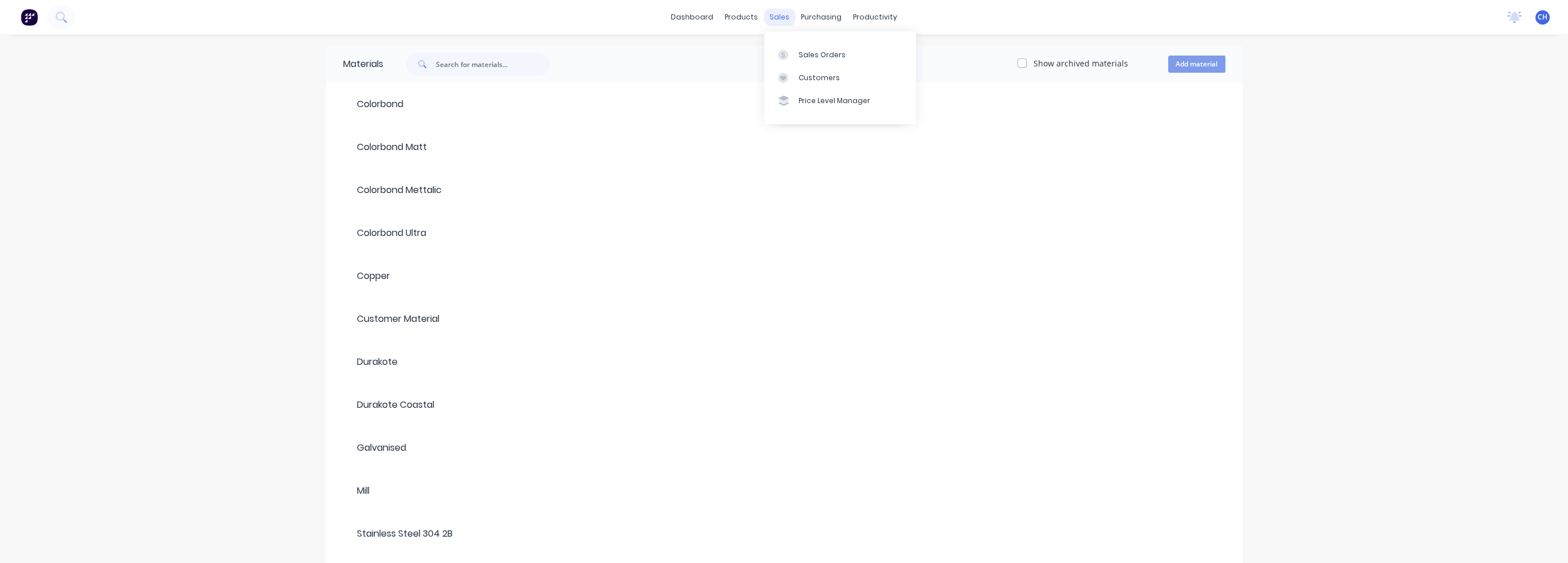
click at [786, 18] on div "sales" at bounding box center [779, 17] width 31 height 18
click at [782, 24] on div "sales" at bounding box center [779, 17] width 31 height 18
